Goal: Transaction & Acquisition: Purchase product/service

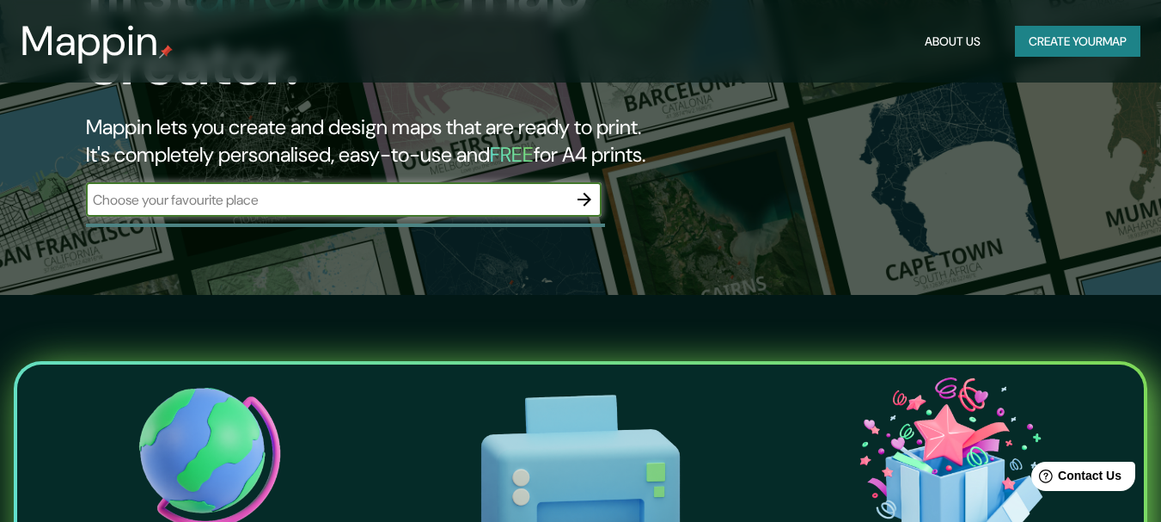
scroll to position [344, 0]
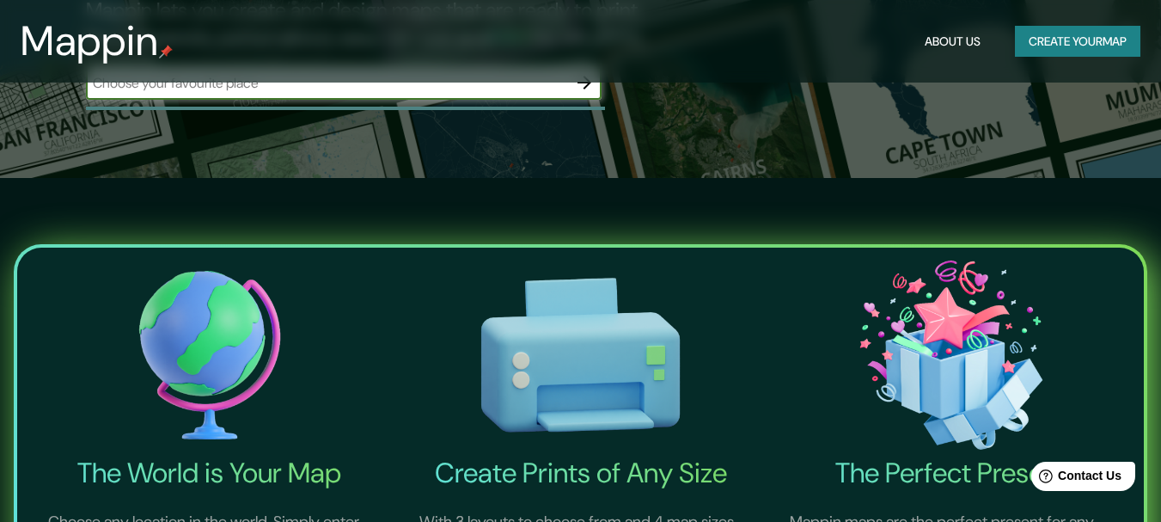
click at [1038, 28] on button "Create your map" at bounding box center [1077, 42] width 125 height 32
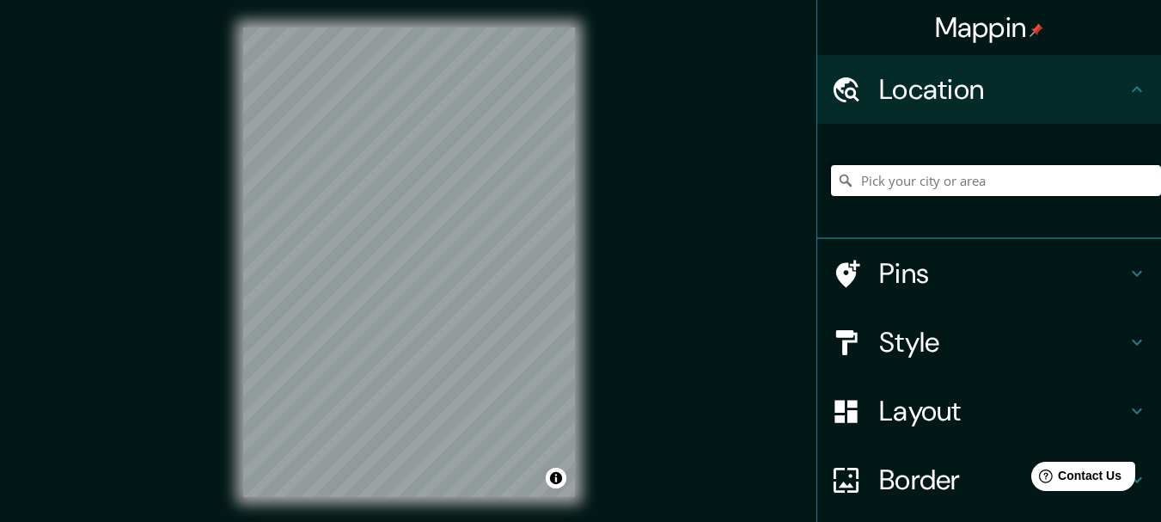
click at [926, 196] on input "Pick your city or area" at bounding box center [996, 180] width 330 height 31
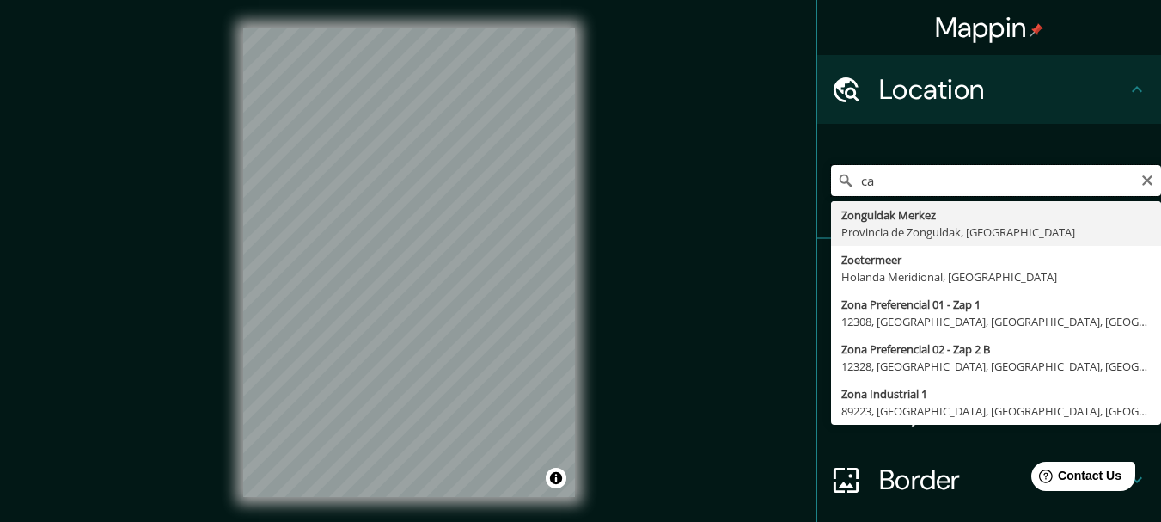
type input "c"
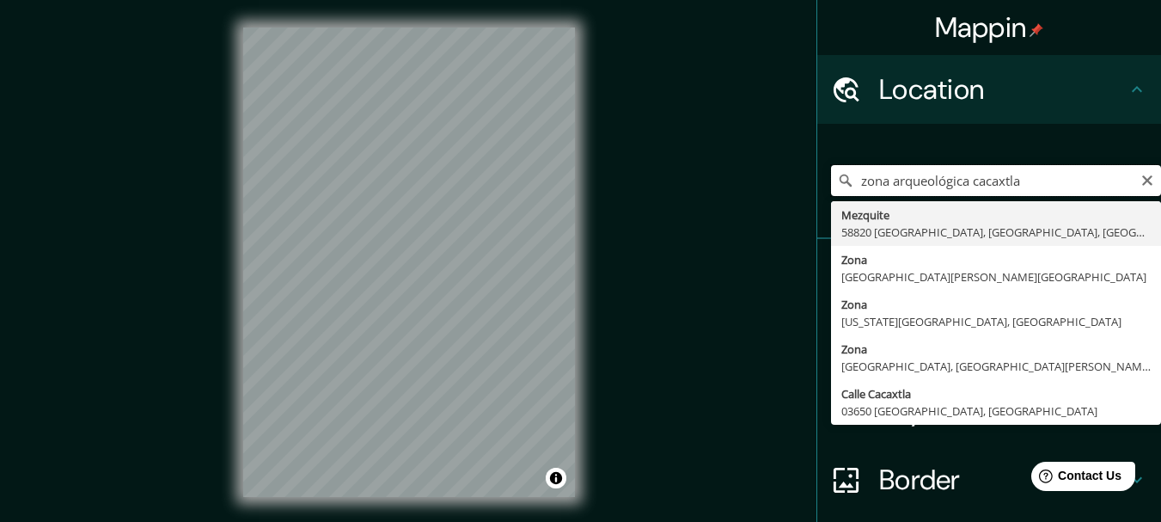
drag, startPoint x: 1030, startPoint y: 205, endPoint x: 794, endPoint y: 220, distance: 235.9
click at [794, 220] on div "Mappin Location zona arqueológica cacaxtla Mezquite 58820 Huandacareo, Michoacá…" at bounding box center [580, 276] width 1161 height 552
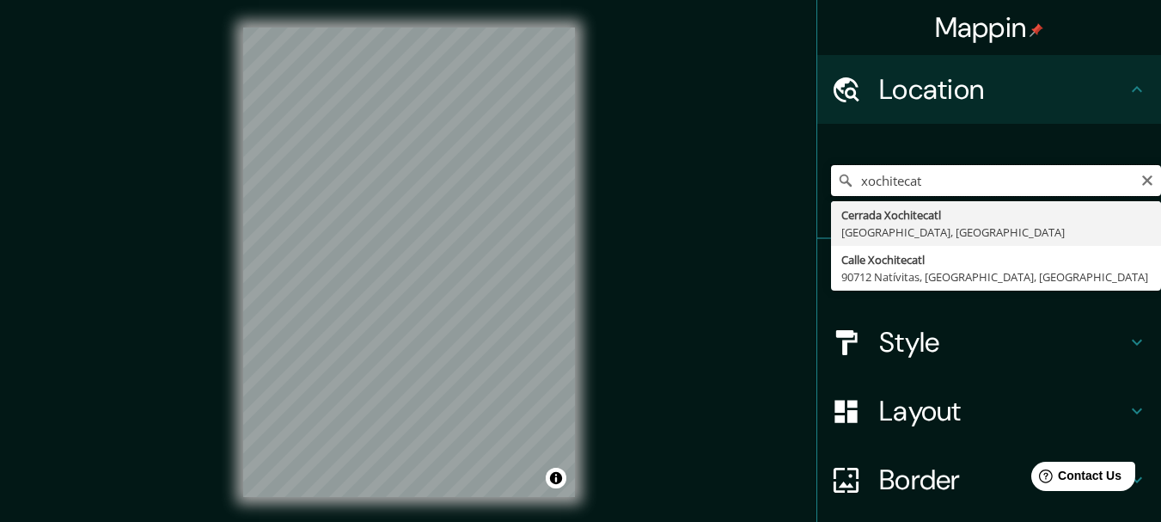
type input "xochiteca"
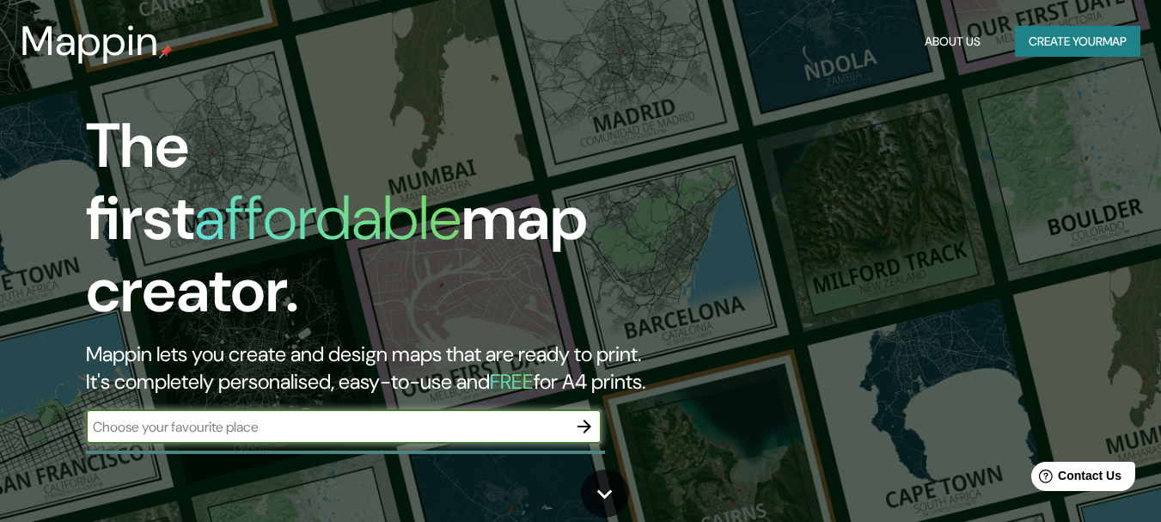
click at [1043, 45] on button "Create your map" at bounding box center [1077, 42] width 125 height 32
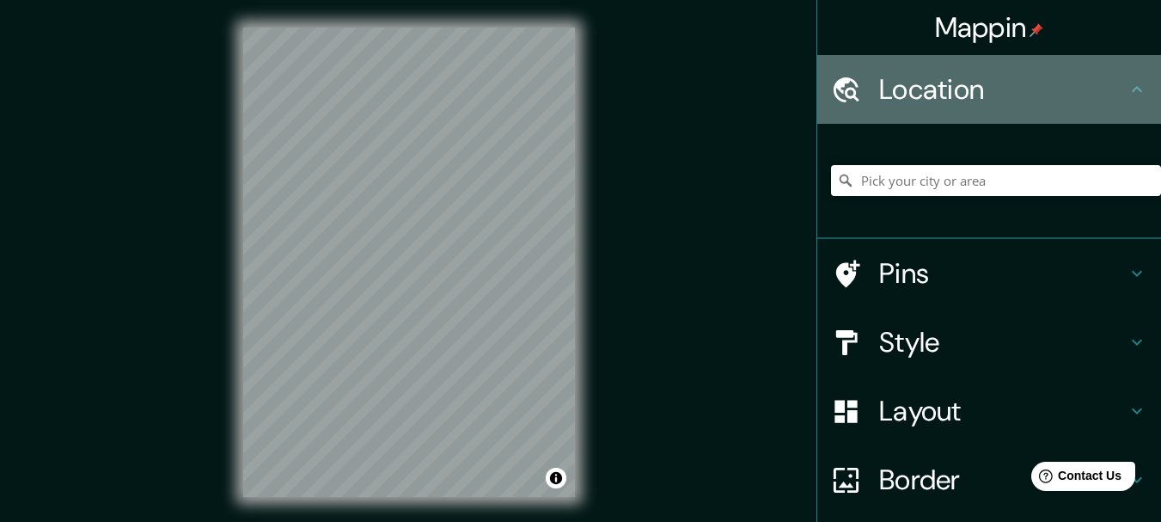
click at [1127, 100] on icon at bounding box center [1137, 89] width 21 height 21
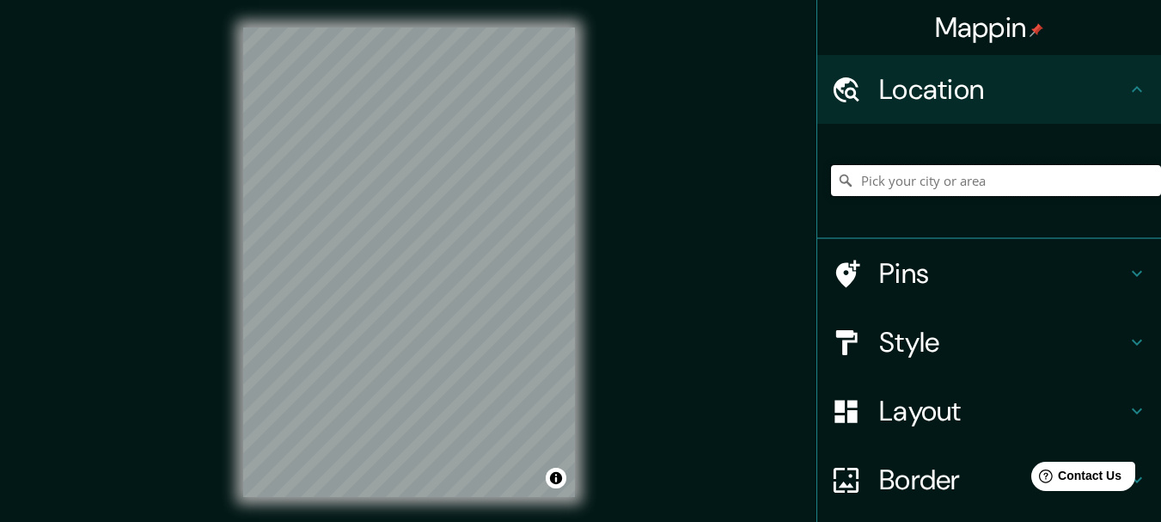
click at [995, 193] on input "Pick your city or area" at bounding box center [996, 180] width 330 height 31
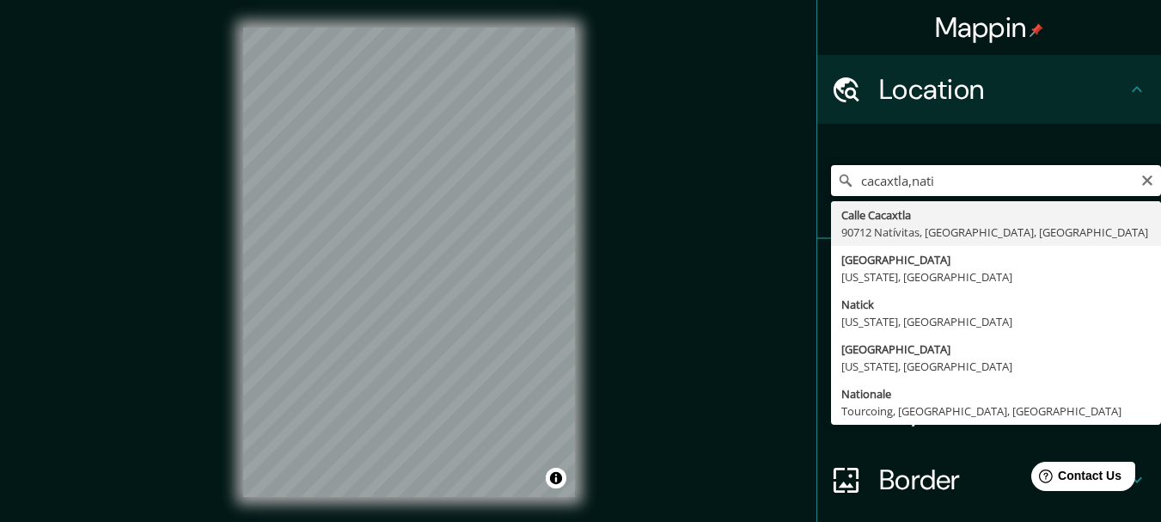
type input "cacaxtla,nati"
